Goal: Find specific page/section: Find specific page/section

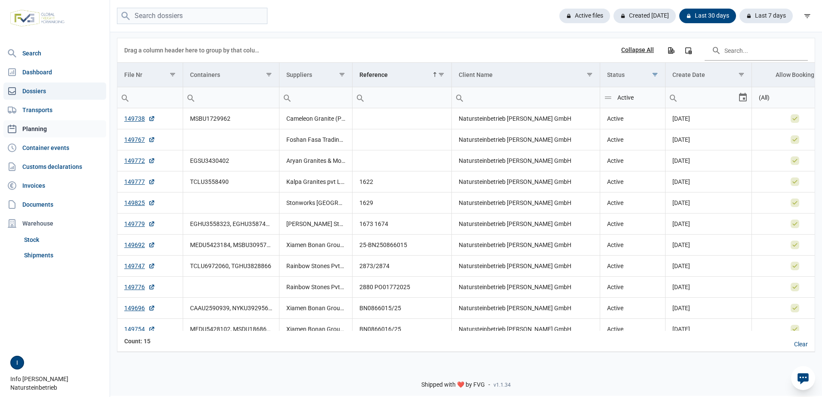
click at [39, 126] on link "Planning" at bounding box center [54, 128] width 103 height 17
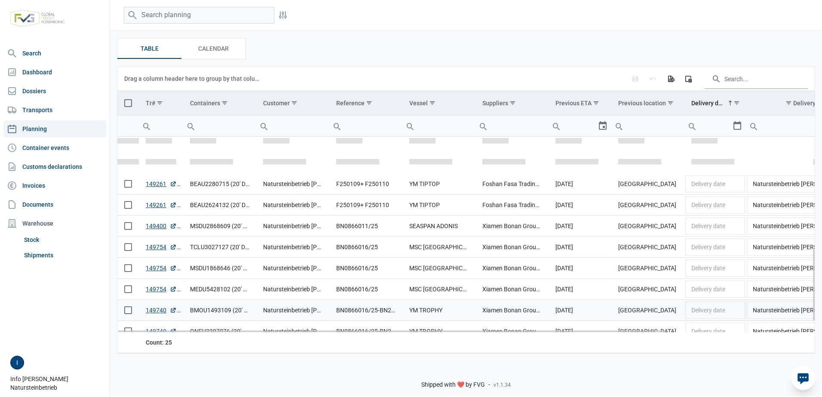
scroll to position [331, 0]
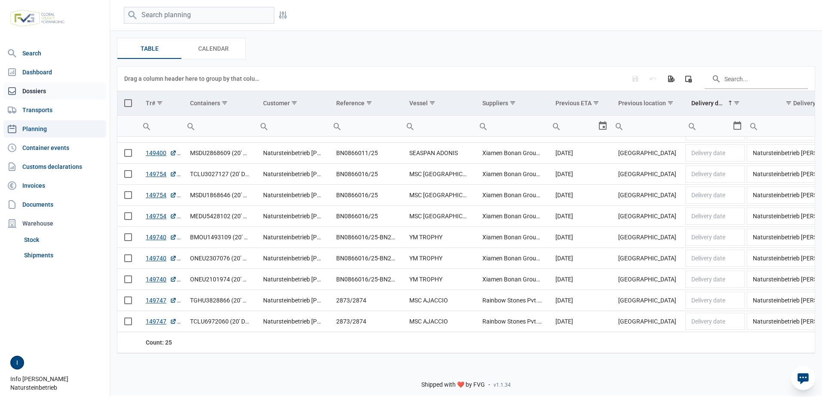
click at [41, 92] on link "Dossiers" at bounding box center [54, 91] width 103 height 17
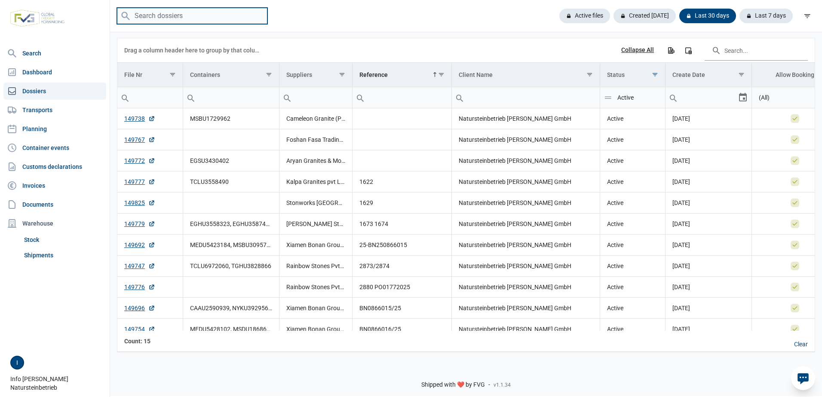
click at [146, 14] on input "search" at bounding box center [192, 16] width 150 height 17
type input "kalpa"
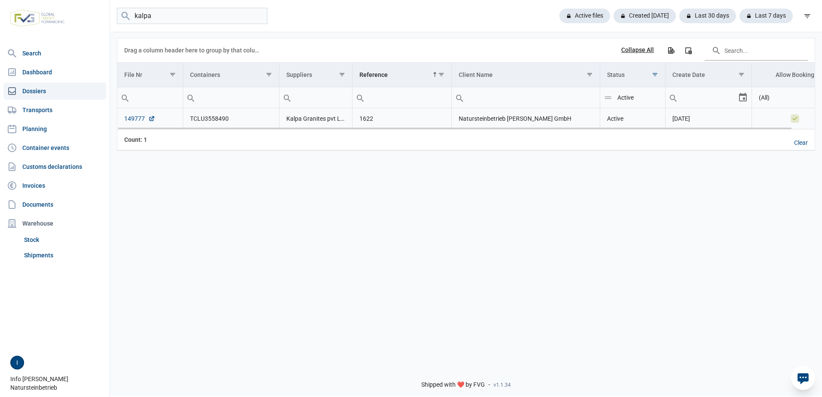
click at [135, 118] on link "149777" at bounding box center [139, 118] width 31 height 9
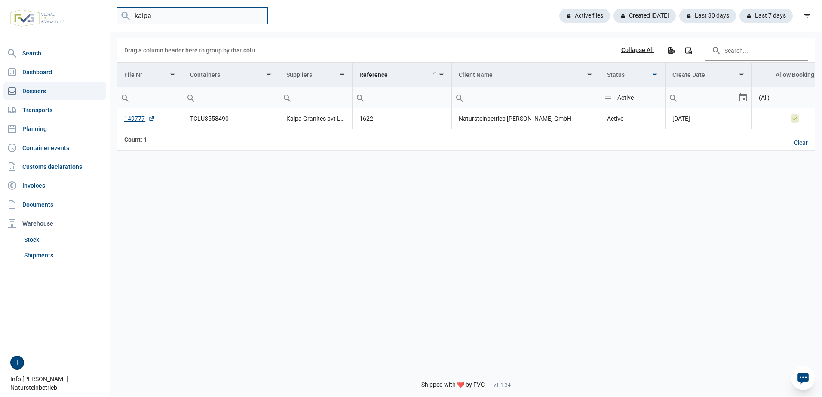
click at [258, 15] on input "kalpa" at bounding box center [192, 16] width 150 height 17
type input "Bonan"
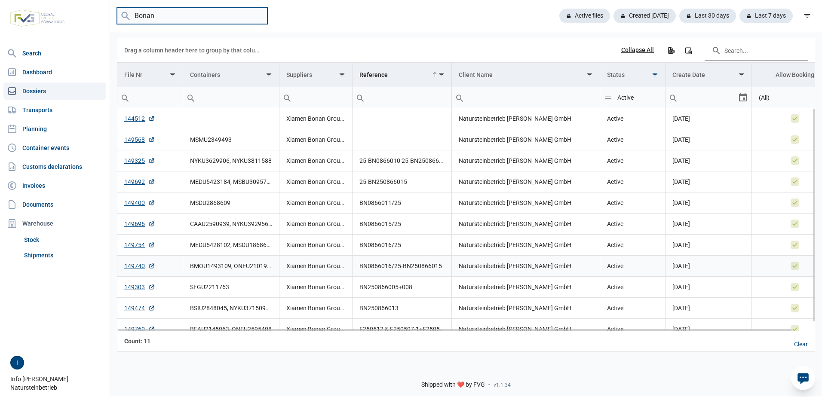
scroll to position [9, 0]
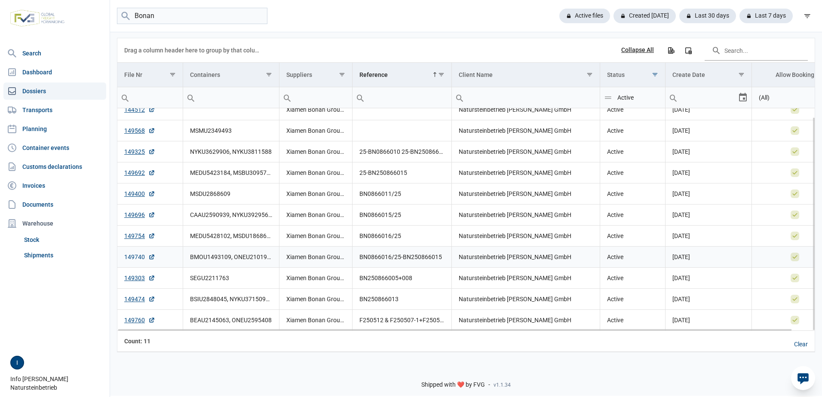
click at [133, 255] on link "149740" at bounding box center [139, 257] width 31 height 9
click at [137, 237] on link "149754" at bounding box center [139, 236] width 31 height 9
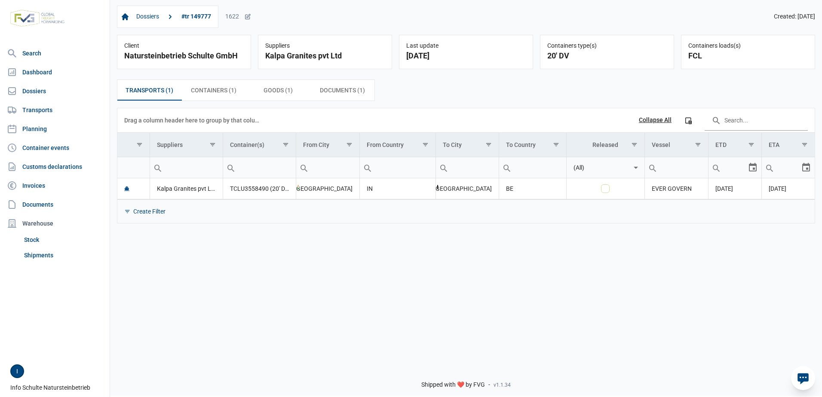
click at [803, 375] on icon at bounding box center [802, 379] width 11 height 11
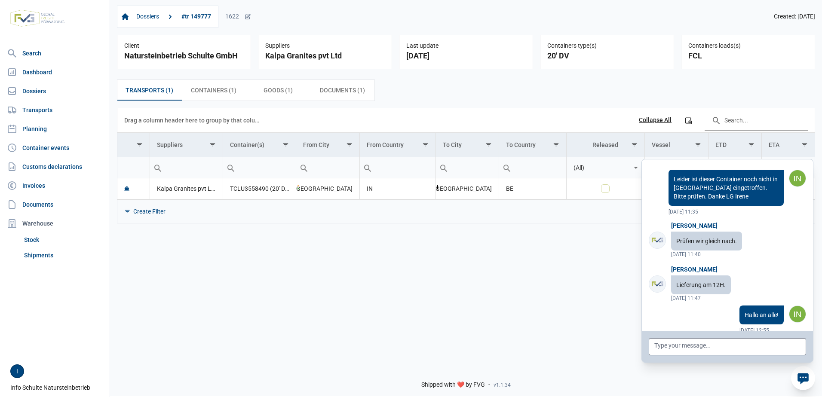
scroll to position [2981, 0]
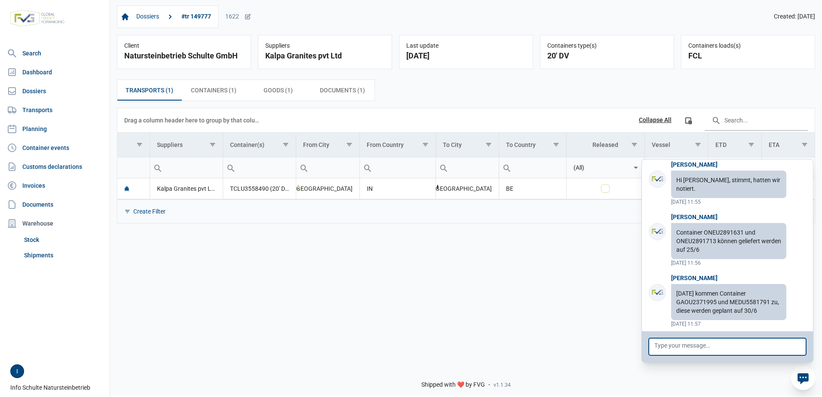
click at [696, 345] on textarea at bounding box center [727, 346] width 157 height 17
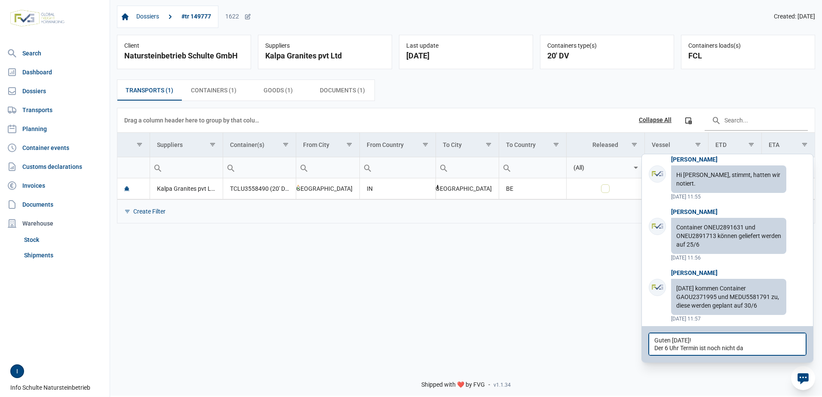
type textarea "Guten [DATE]! Der 6 Uhr Termin ist noch nicht da!"
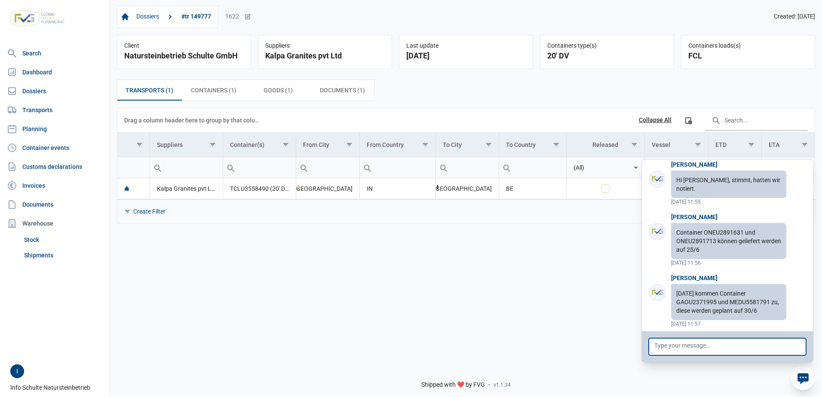
scroll to position [3020, 0]
